Goal: Go to known website: Access a specific website the user already knows

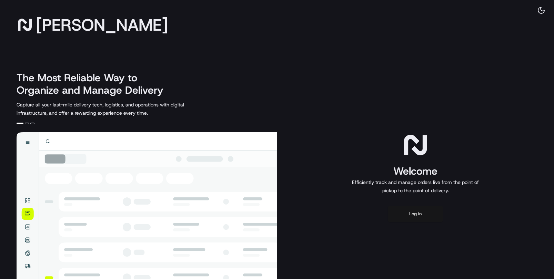
click at [415, 213] on button "Log in" at bounding box center [415, 214] width 55 height 17
